Goal: Transaction & Acquisition: Subscribe to service/newsletter

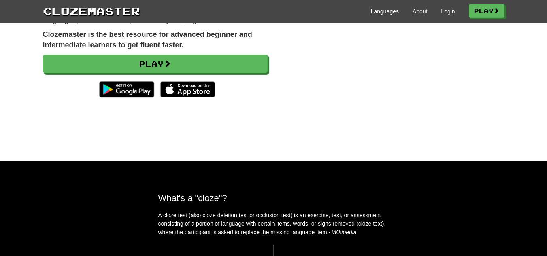
scroll to position [81, 0]
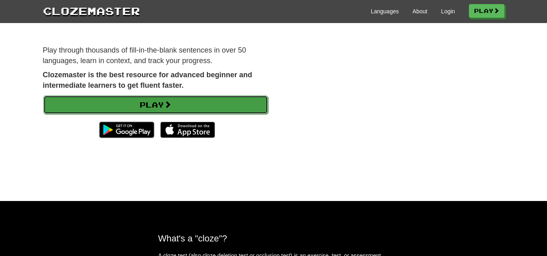
click at [168, 105] on span at bounding box center [167, 104] width 7 height 7
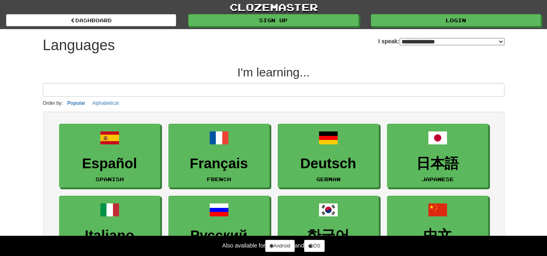
select select "*******"
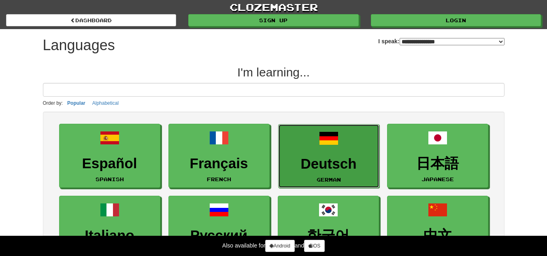
click at [336, 149] on link "Deutsch German" at bounding box center [328, 156] width 101 height 64
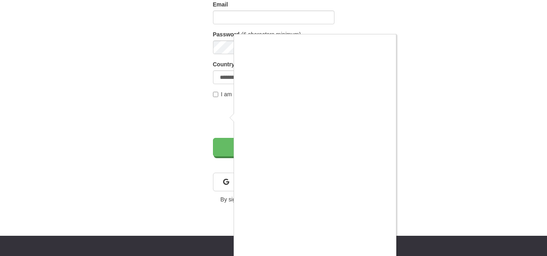
scroll to position [81, 0]
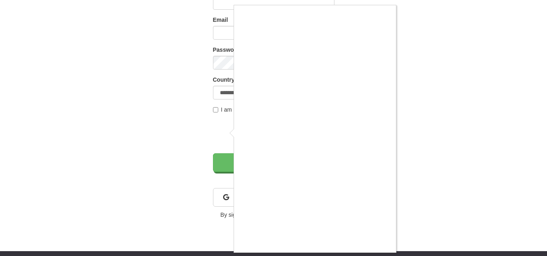
click at [414, 164] on div at bounding box center [273, 128] width 547 height 256
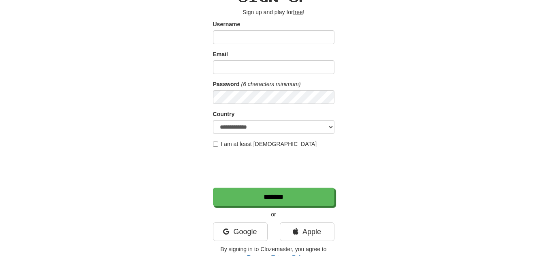
scroll to position [0, 0]
